Goal: Task Accomplishment & Management: Use online tool/utility

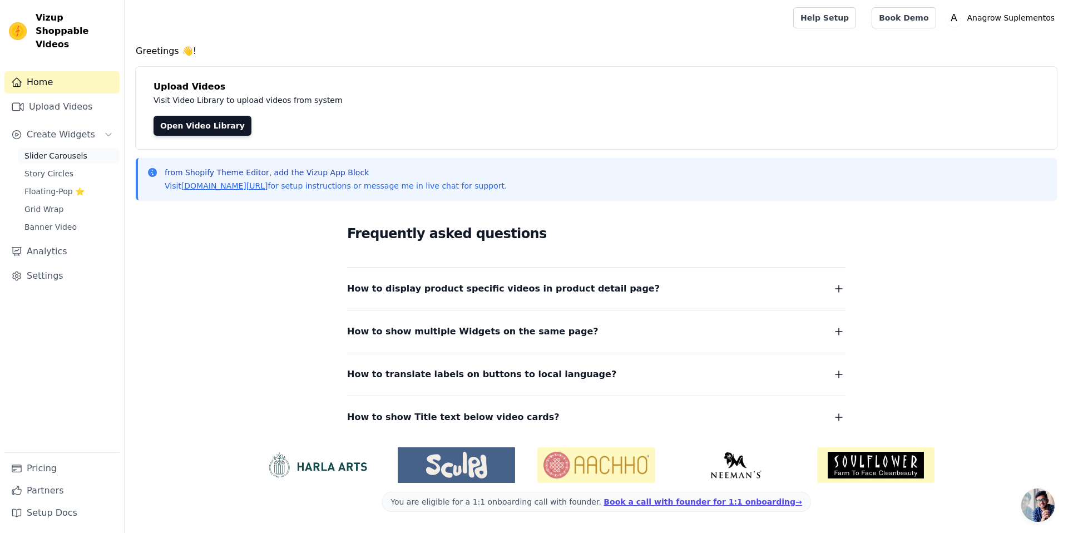
click at [66, 150] on span "Slider Carousels" at bounding box center [55, 155] width 63 height 11
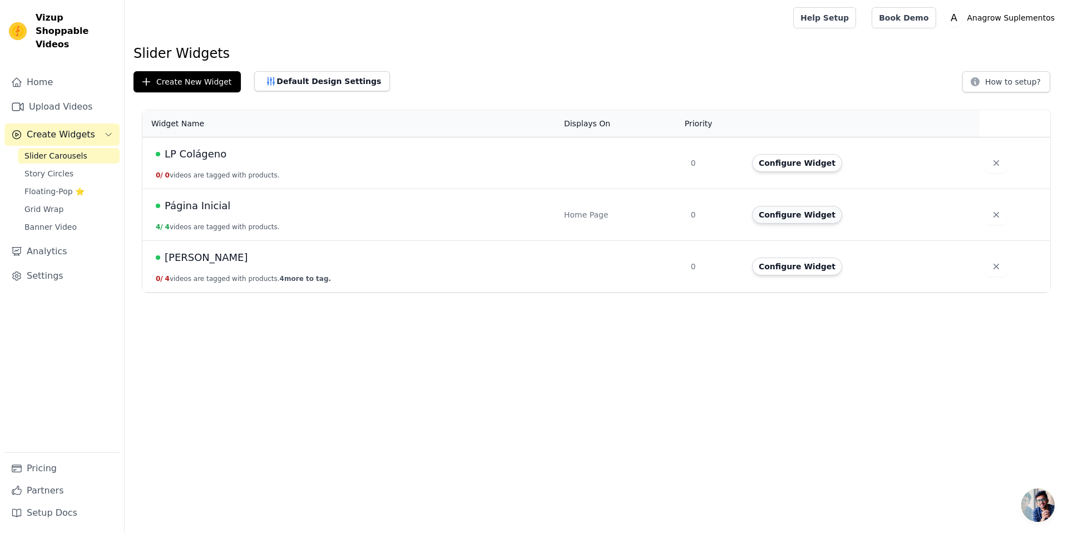
click at [827, 220] on button "Configure Widget" at bounding box center [797, 215] width 90 height 18
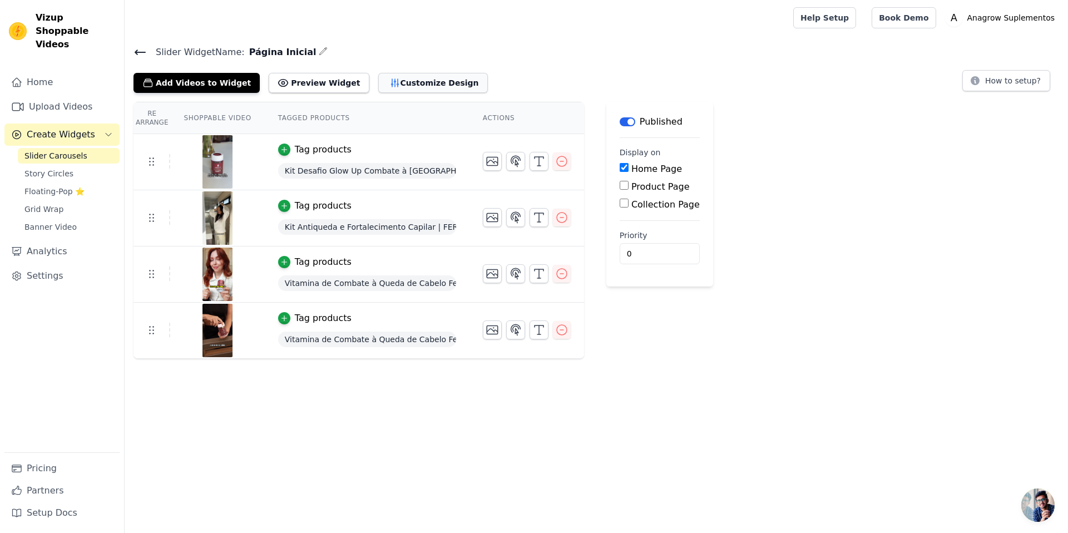
click at [432, 89] on button "Customize Design" at bounding box center [433, 83] width 110 height 20
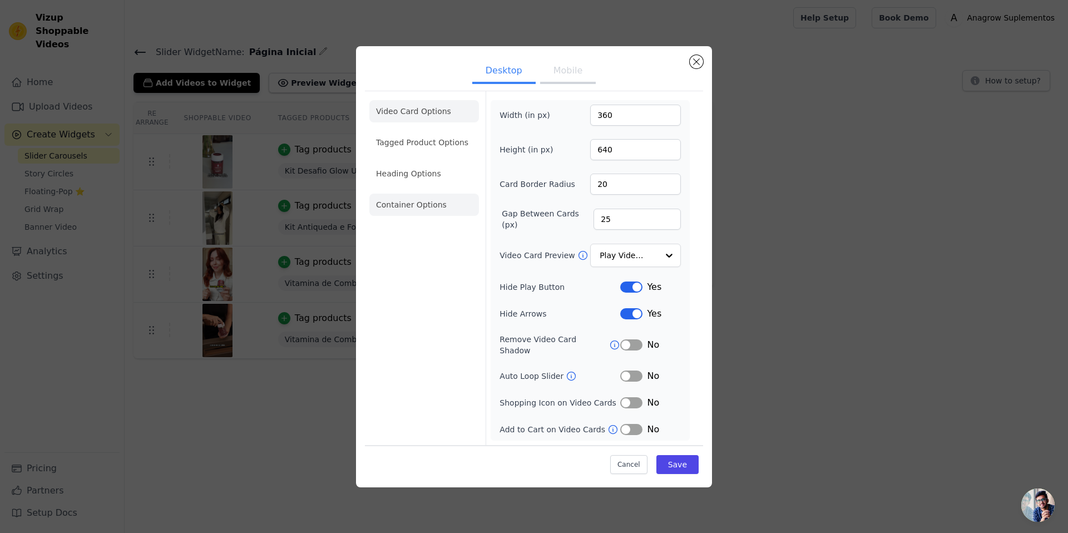
click at [424, 209] on li "Container Options" at bounding box center [424, 205] width 110 height 22
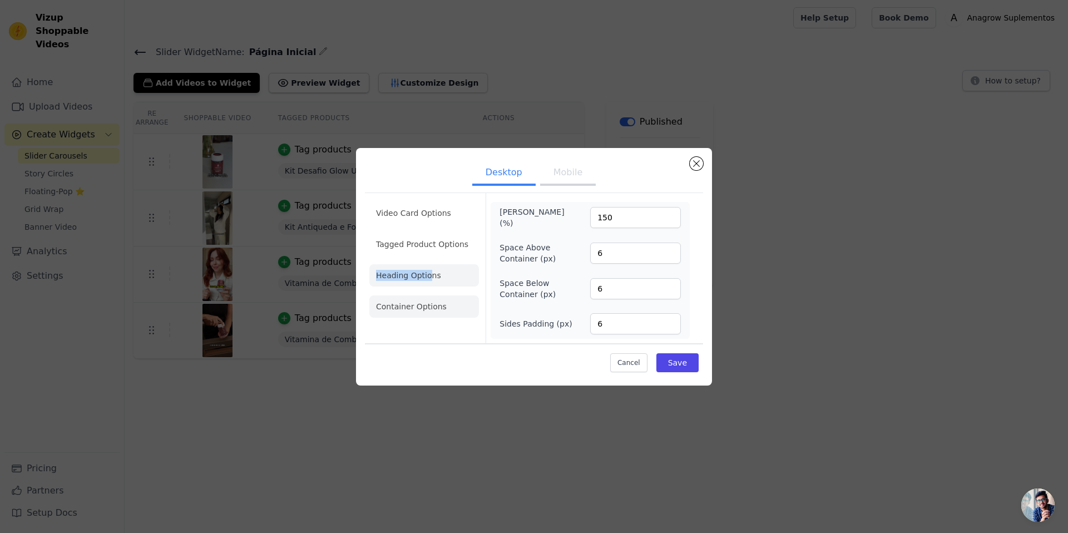
click at [428, 271] on li "Heading Options" at bounding box center [424, 275] width 110 height 22
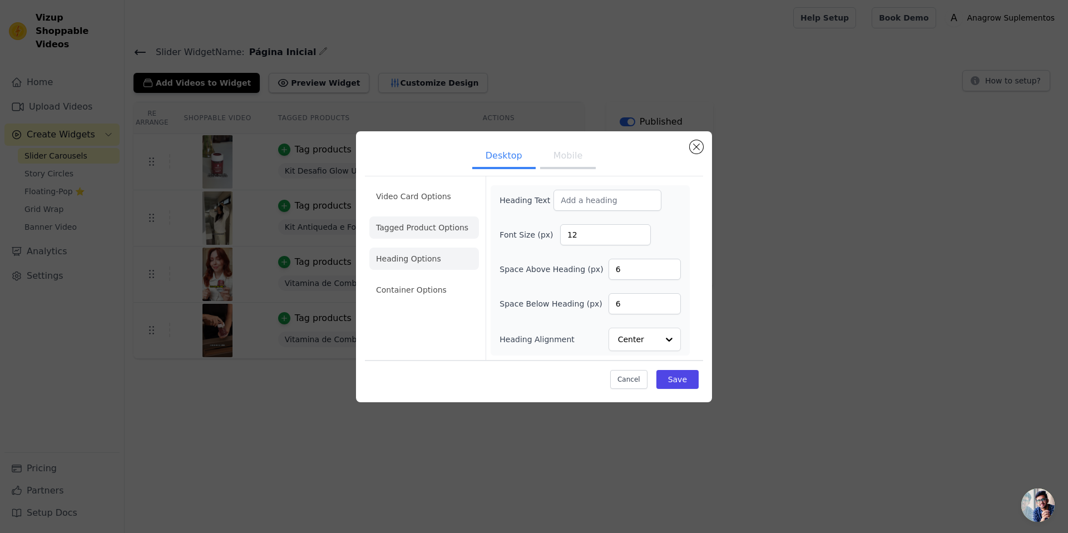
click at [423, 226] on li "Tagged Product Options" at bounding box center [424, 227] width 110 height 22
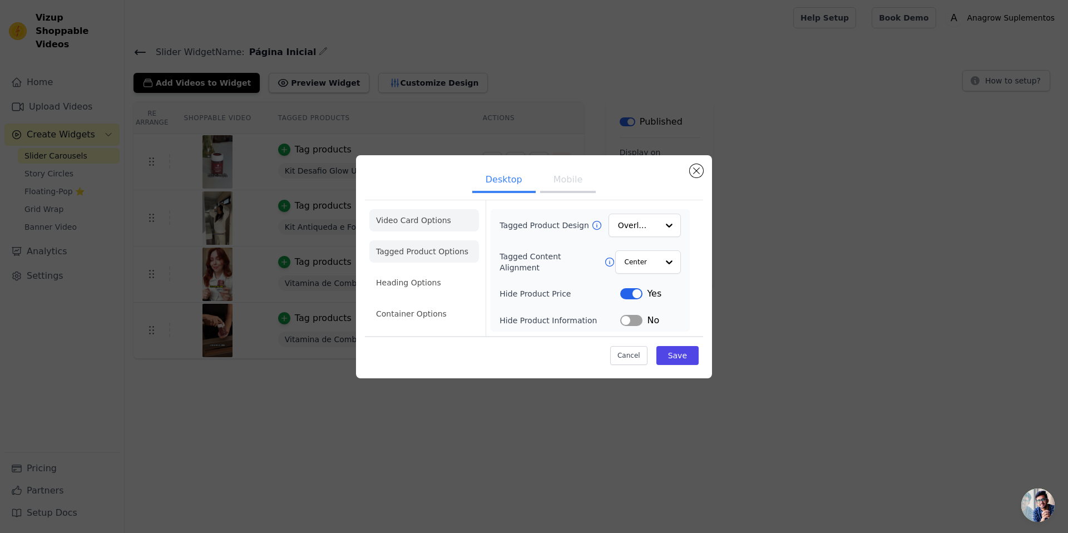
click at [425, 217] on li "Video Card Options" at bounding box center [424, 220] width 110 height 22
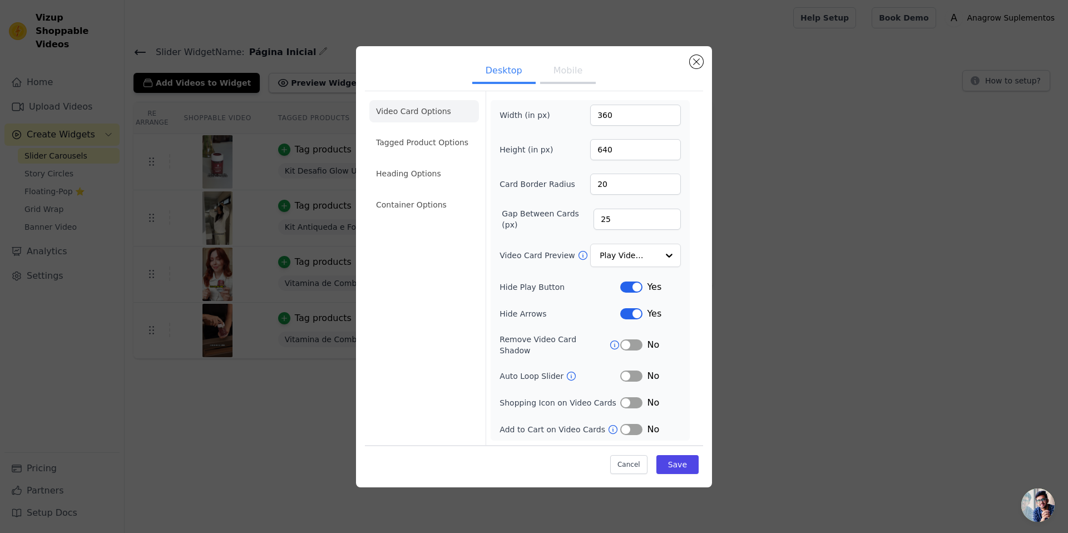
click at [563, 78] on button "Mobile" at bounding box center [568, 72] width 56 height 24
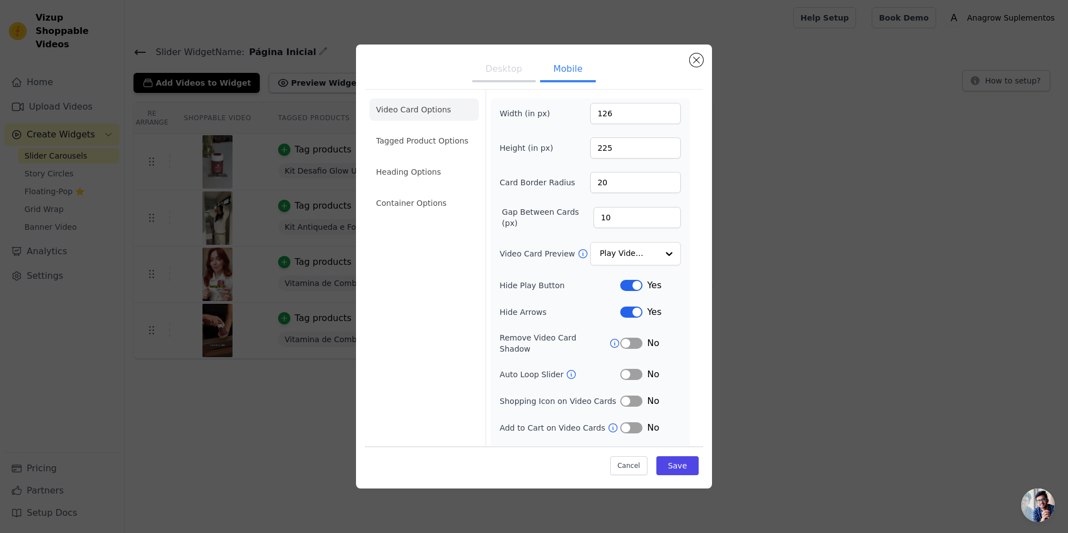
click at [479, 71] on button "Desktop" at bounding box center [503, 70] width 63 height 24
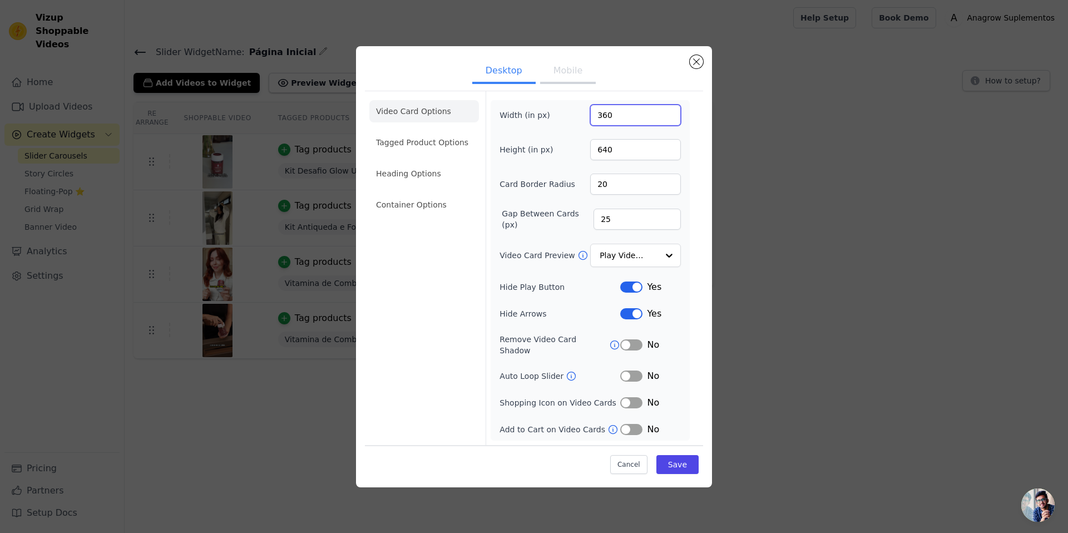
click at [615, 113] on input "360" at bounding box center [635, 115] width 91 height 21
click at [573, 78] on button "Mobile" at bounding box center [568, 72] width 56 height 24
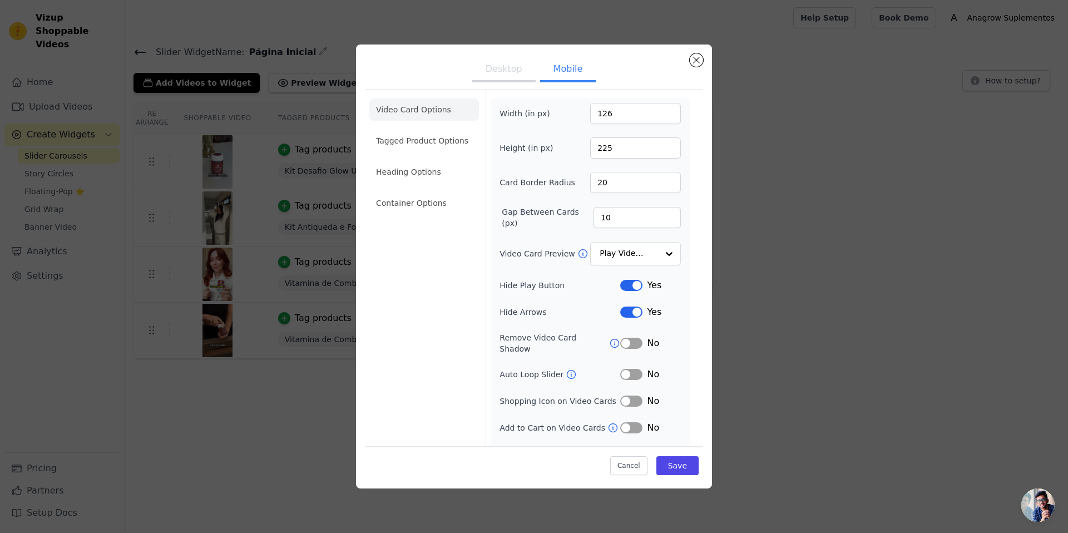
click at [509, 69] on button "Desktop" at bounding box center [503, 70] width 63 height 24
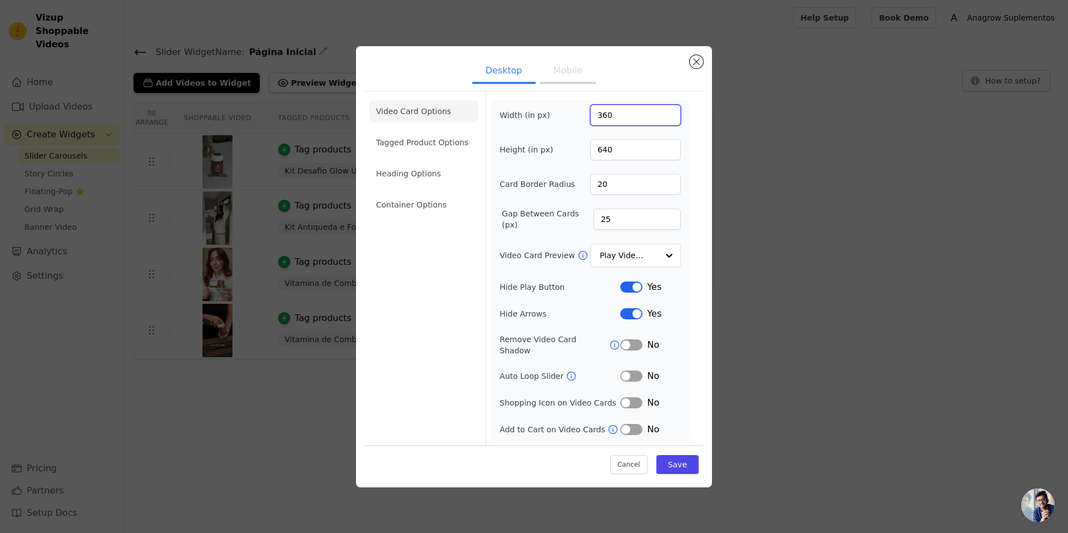
click at [616, 116] on input "360" at bounding box center [635, 115] width 91 height 21
type input "360"
click at [620, 154] on input "640" at bounding box center [635, 149] width 91 height 21
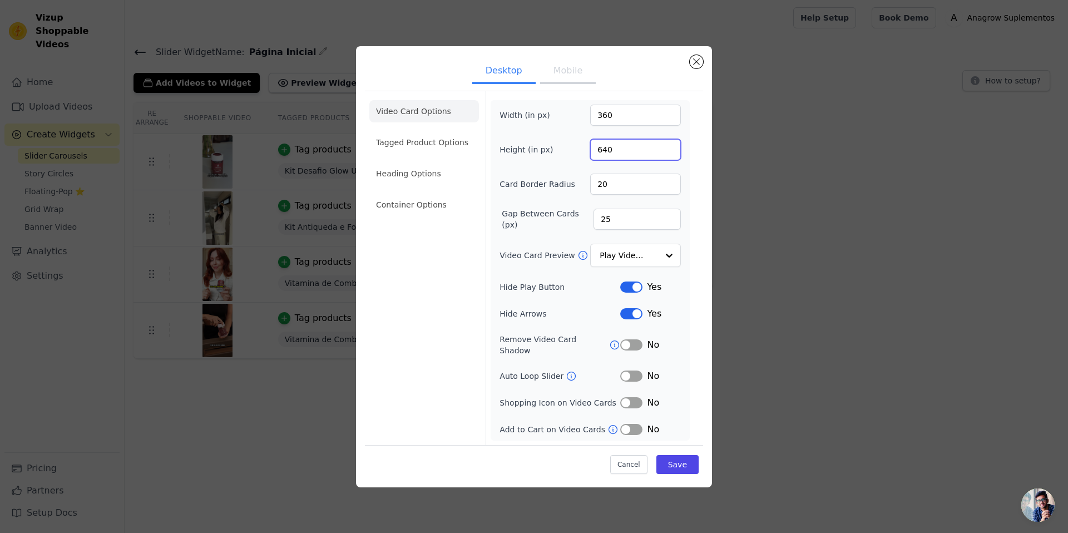
click at [620, 154] on input "640" at bounding box center [635, 149] width 91 height 21
type input "250"
click at [630, 122] on input "360" at bounding box center [635, 115] width 91 height 21
click at [630, 122] on input "320" at bounding box center [635, 115] width 91 height 21
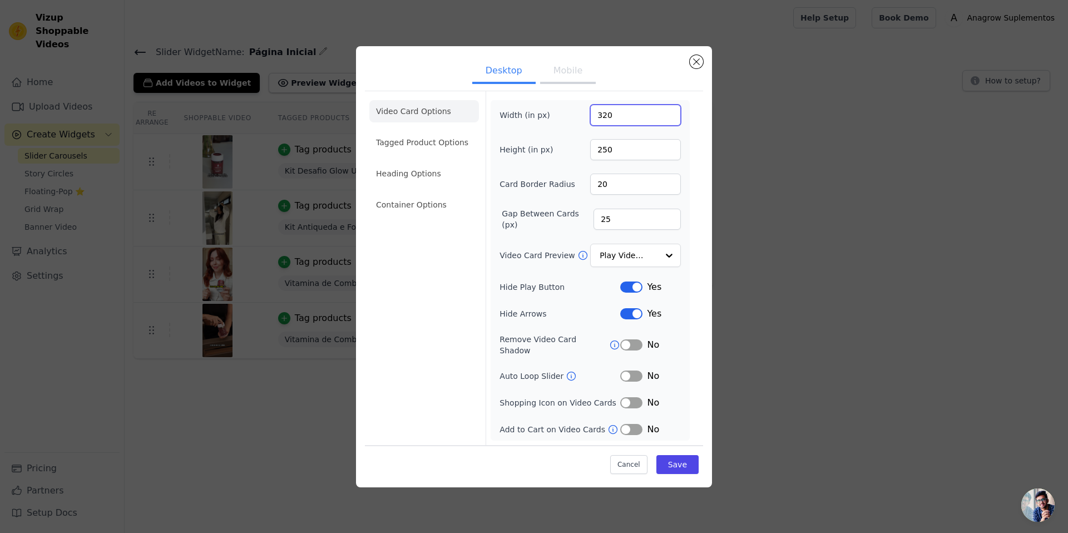
click at [630, 122] on input "320" at bounding box center [635, 115] width 91 height 21
click at [631, 123] on input "320" at bounding box center [635, 115] width 91 height 21
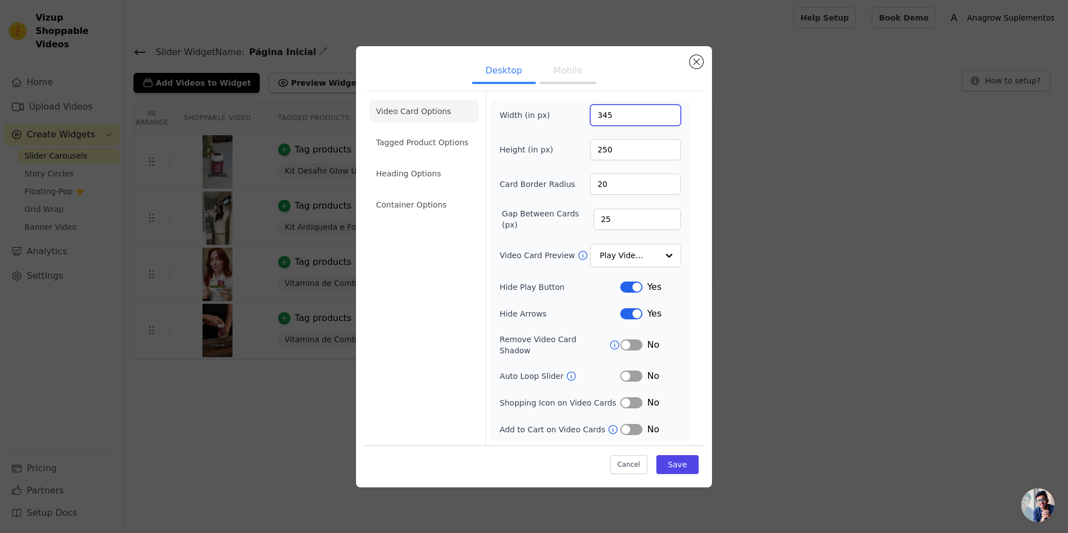
type input "345"
click at [627, 88] on ul "Desktop Mobile" at bounding box center [534, 71] width 338 height 33
click at [689, 461] on button "Save" at bounding box center [677, 464] width 42 height 19
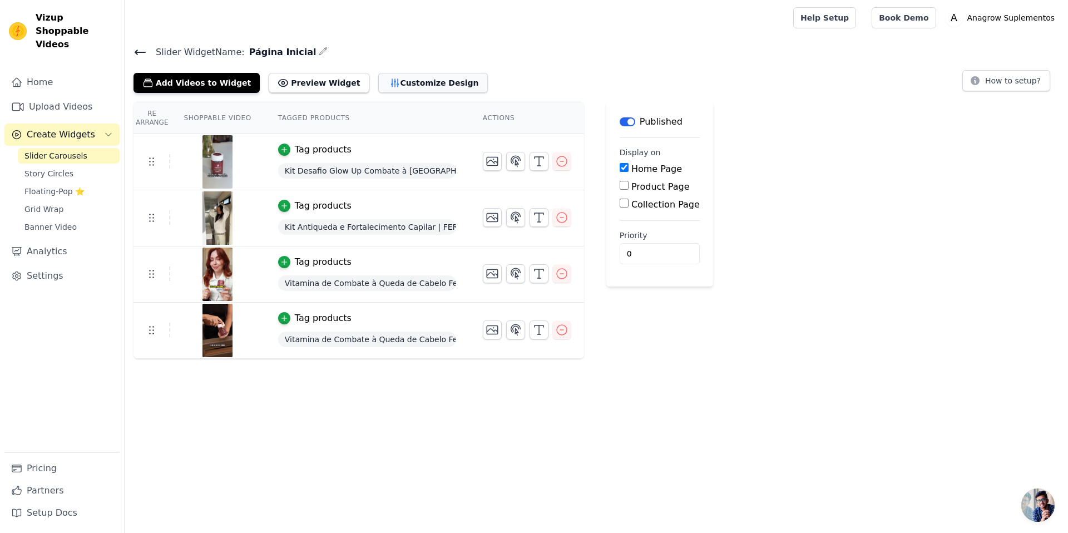
click at [397, 88] on button "Customize Design" at bounding box center [433, 83] width 110 height 20
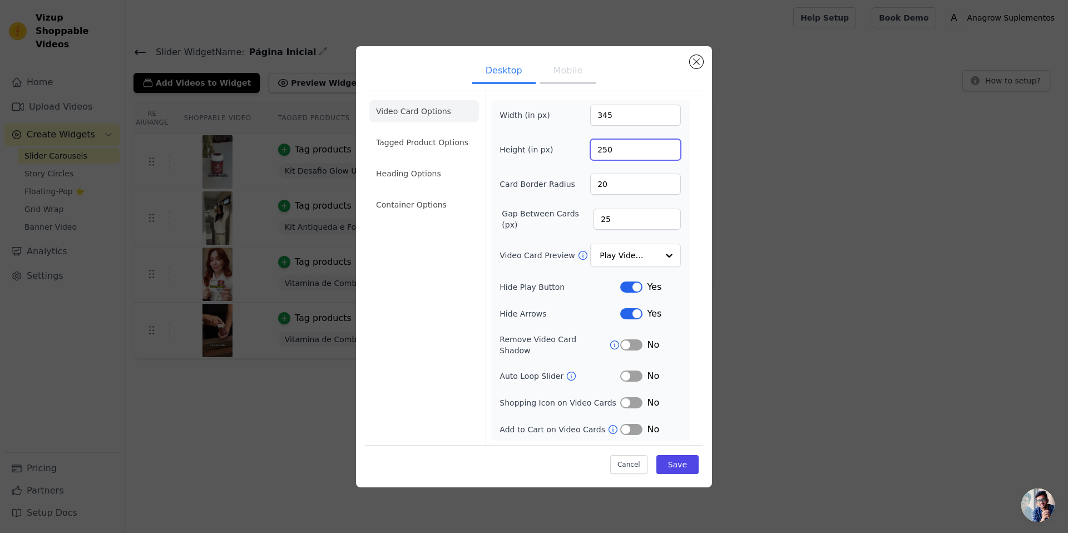
click at [621, 153] on input "250" at bounding box center [635, 149] width 91 height 21
click at [621, 152] on input "250" at bounding box center [635, 149] width 91 height 21
click at [621, 153] on input "250" at bounding box center [635, 149] width 91 height 21
type input "300"
click at [697, 268] on div "Video Card Options Tagged Product Options Heading Options Container Options Wid…" at bounding box center [534, 268] width 338 height 354
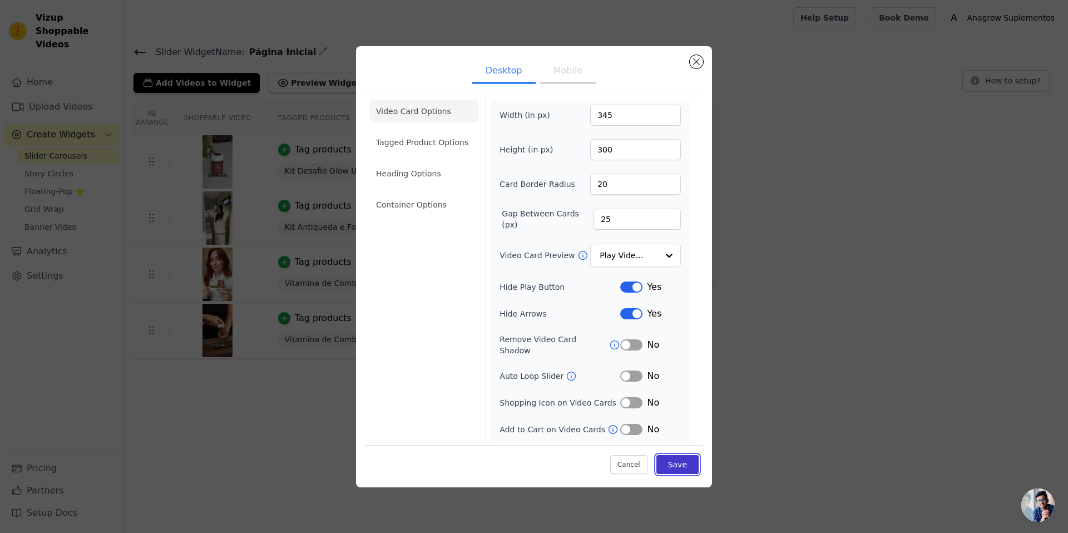
click at [681, 459] on button "Save" at bounding box center [677, 464] width 42 height 19
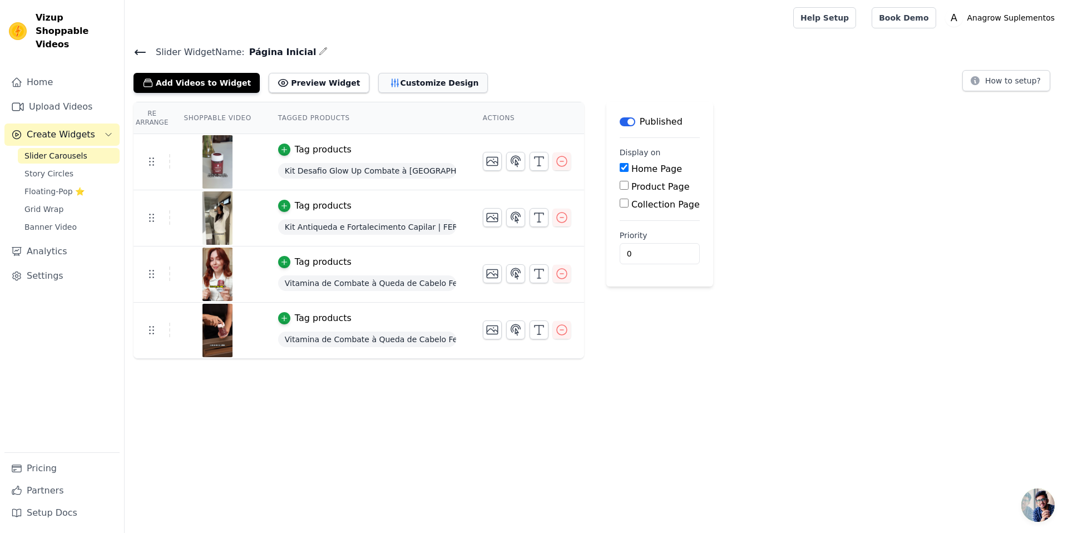
click at [379, 78] on button "Customize Design" at bounding box center [433, 83] width 110 height 20
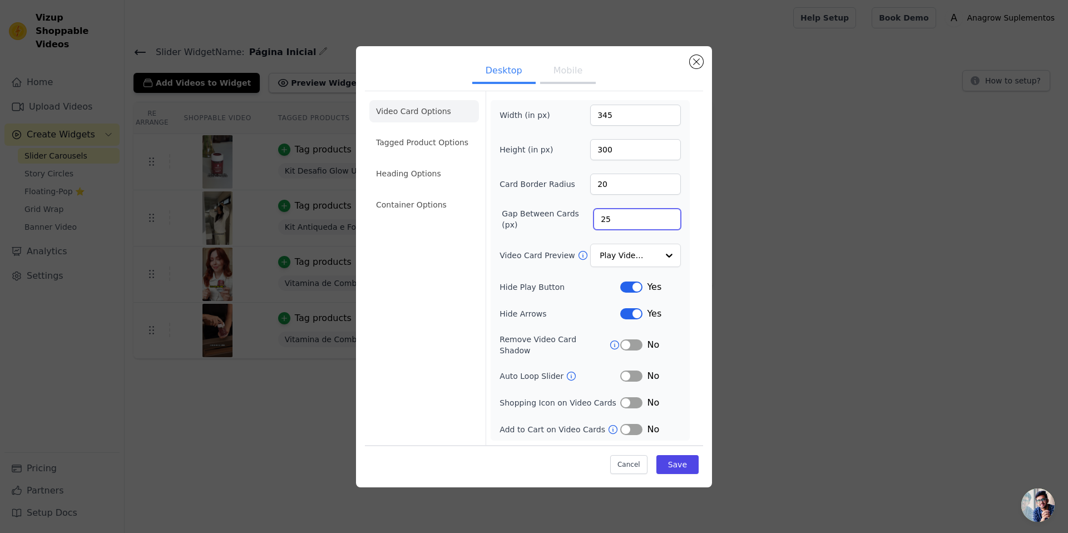
click at [630, 222] on input "25" at bounding box center [636, 219] width 87 height 21
type input "20"
click at [630, 160] on input "300" at bounding box center [635, 149] width 91 height 21
click at [630, 159] on input "300" at bounding box center [635, 149] width 91 height 21
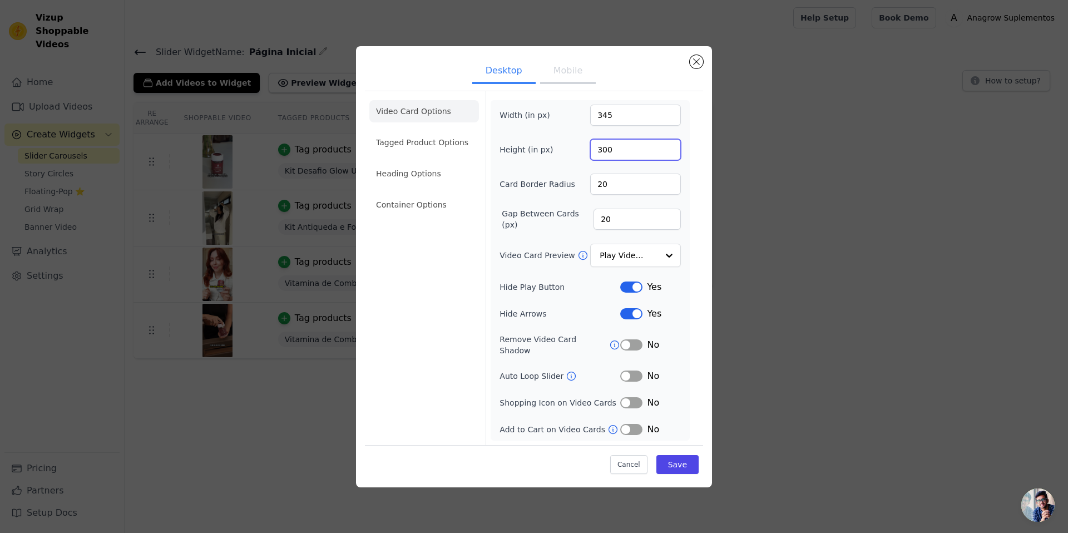
click at [630, 159] on input "300" at bounding box center [635, 149] width 91 height 21
type input "600"
click at [676, 455] on button "Save" at bounding box center [677, 464] width 42 height 19
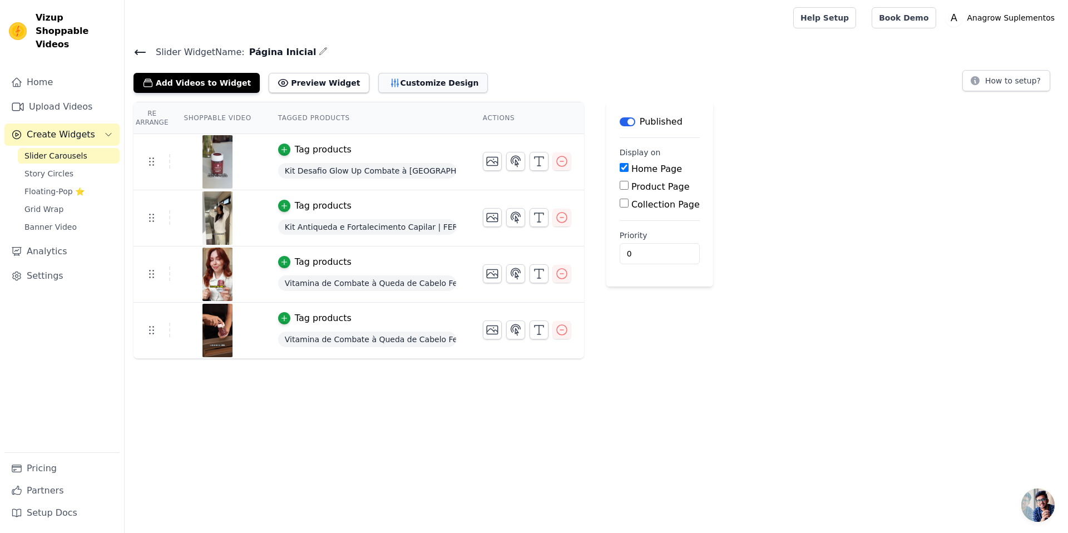
click at [389, 81] on button "Customize Design" at bounding box center [433, 83] width 110 height 20
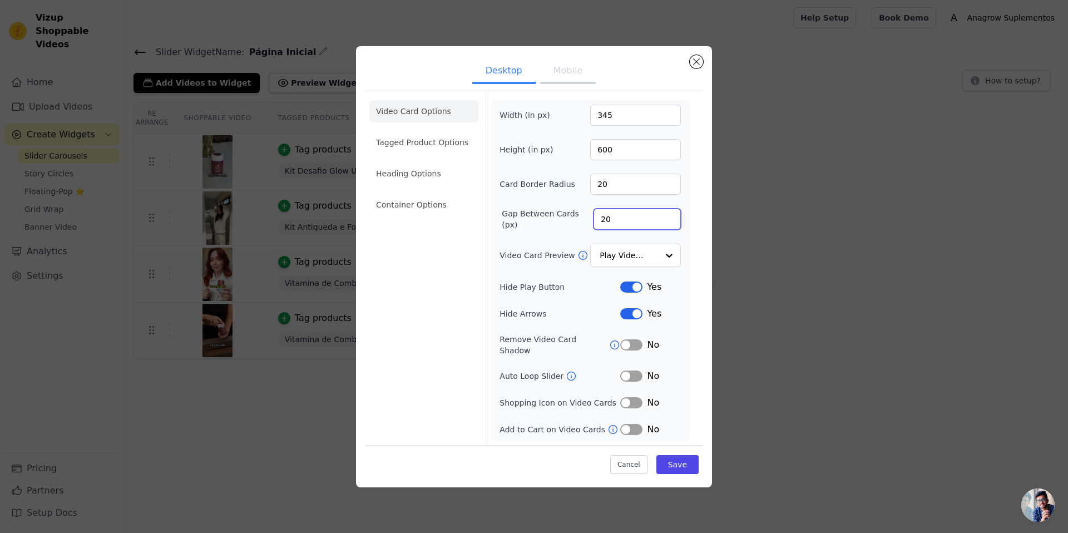
click at [618, 224] on input "20" at bounding box center [636, 219] width 87 height 21
type input "10"
click at [684, 459] on button "Save" at bounding box center [677, 464] width 42 height 19
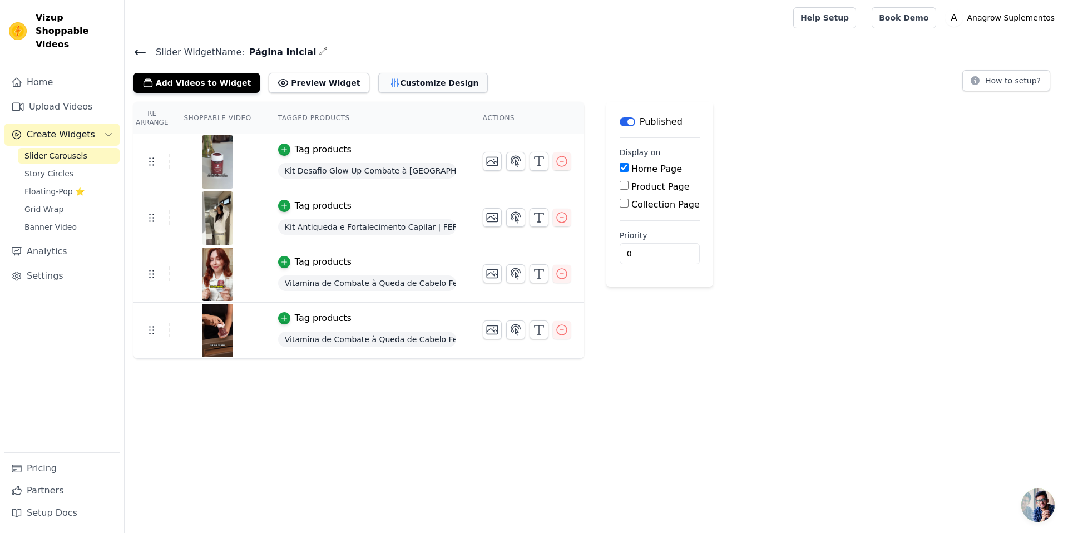
click at [389, 82] on icon "button" at bounding box center [394, 82] width 11 height 11
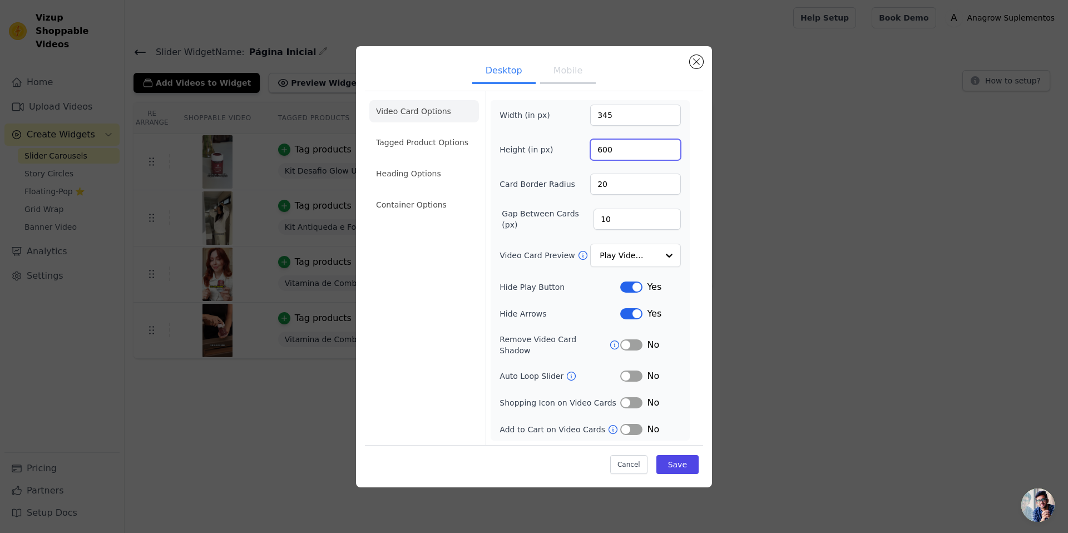
click at [624, 159] on input "600" at bounding box center [635, 149] width 91 height 21
click at [616, 123] on input "345" at bounding box center [635, 115] width 91 height 21
click at [622, 160] on input "600" at bounding box center [635, 149] width 91 height 21
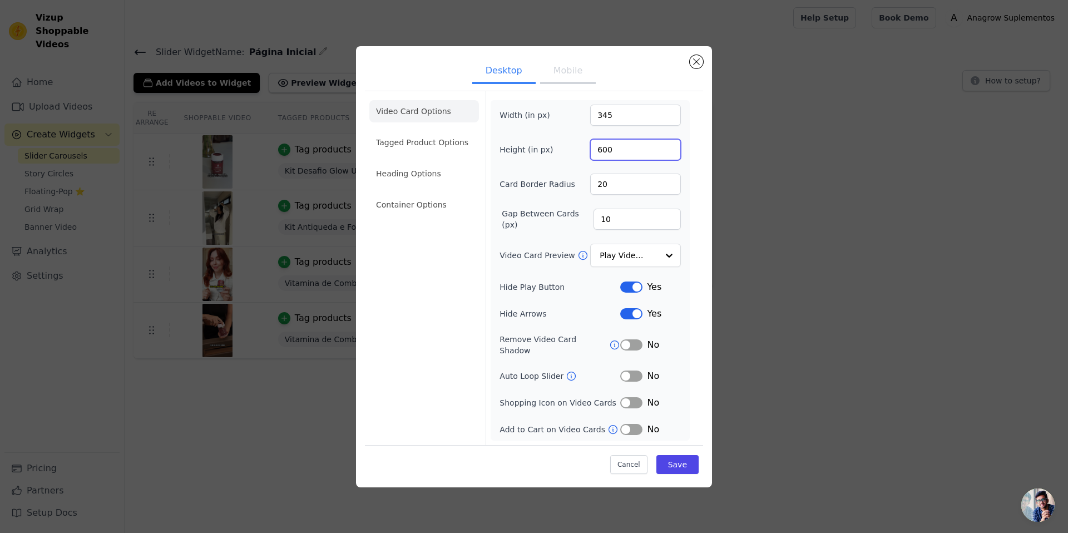
click at [623, 159] on input "600" at bounding box center [635, 149] width 91 height 21
click at [618, 121] on input "345" at bounding box center [635, 115] width 91 height 21
type input "250"
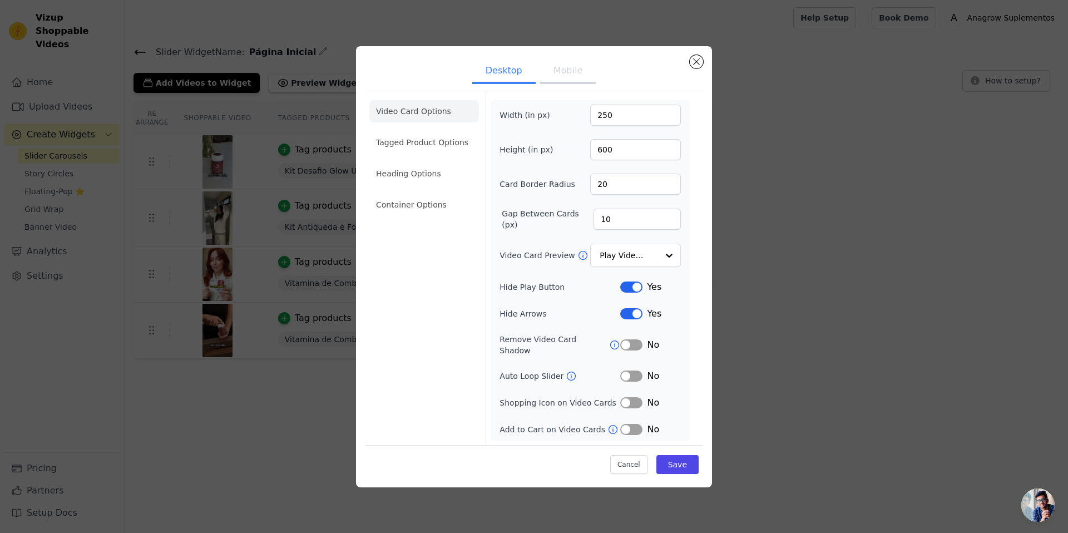
click at [588, 126] on div "Width (in px) 250" at bounding box center [589, 115] width 181 height 21
click at [686, 460] on button "Save" at bounding box center [677, 464] width 42 height 19
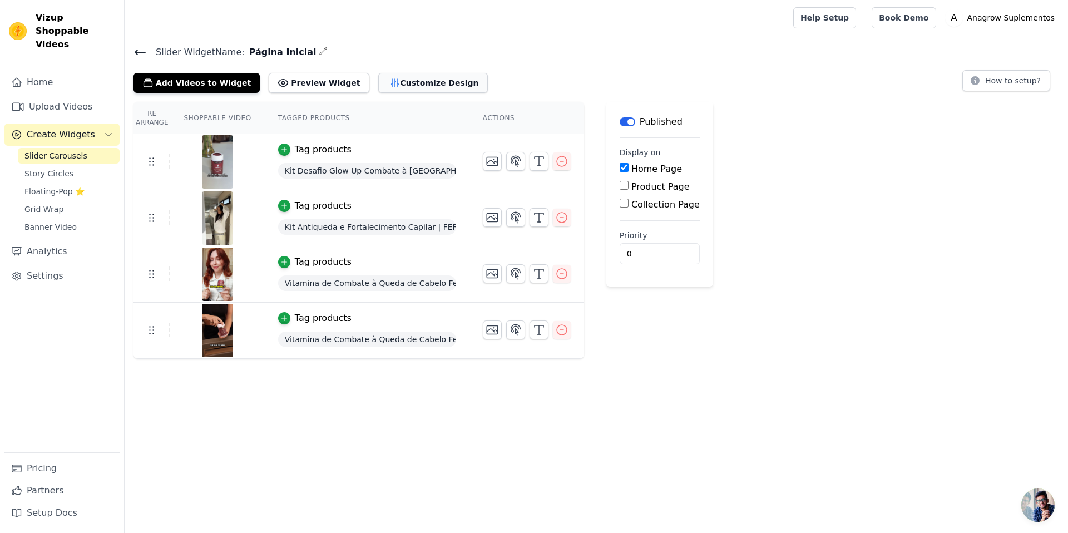
click at [397, 84] on button "Customize Design" at bounding box center [433, 83] width 110 height 20
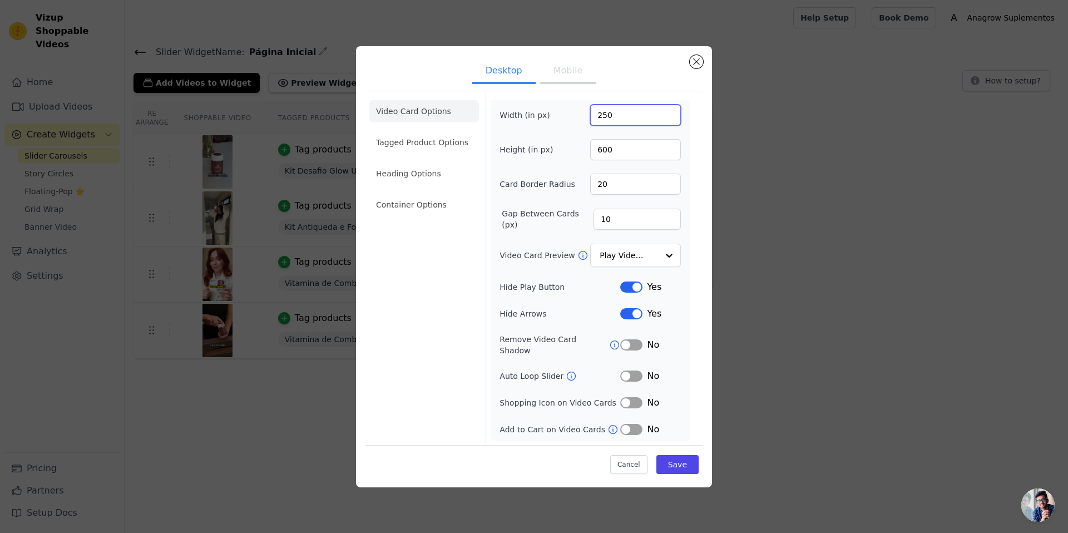
click at [609, 126] on input "250" at bounding box center [635, 115] width 91 height 21
click at [610, 126] on input "250" at bounding box center [635, 115] width 91 height 21
click at [611, 126] on input "250" at bounding box center [635, 115] width 91 height 21
click at [618, 120] on input "250" at bounding box center [635, 115] width 91 height 21
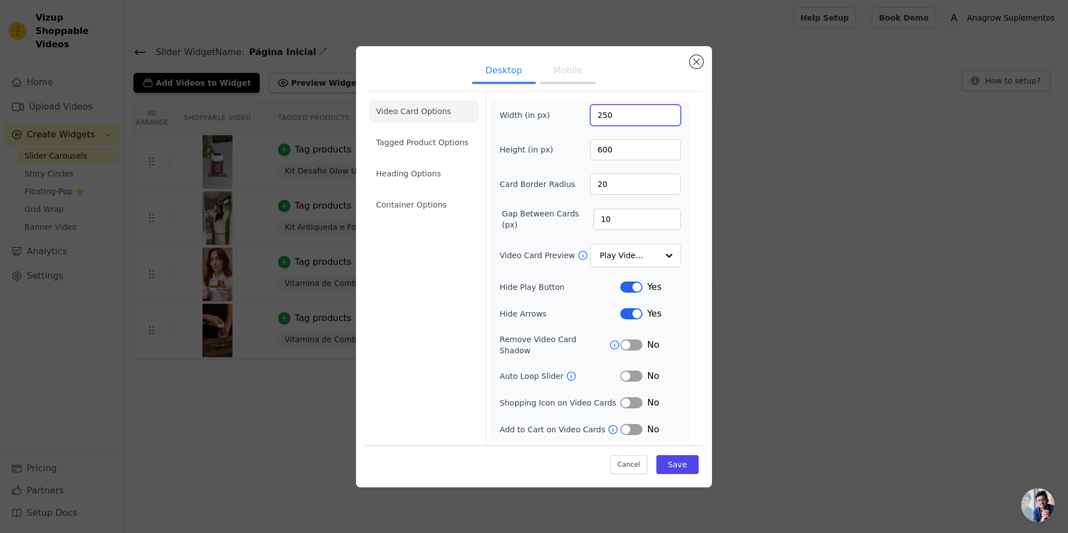
click at [618, 120] on input "250" at bounding box center [635, 115] width 91 height 21
type input "345"
click at [681, 136] on div "Width (in px) 345 Height (in px) 600 Card Border Radius 20 Gap Between Cards (p…" at bounding box center [590, 270] width 199 height 340
click at [683, 467] on button "Save" at bounding box center [677, 464] width 42 height 19
